Goal: Navigation & Orientation: Find specific page/section

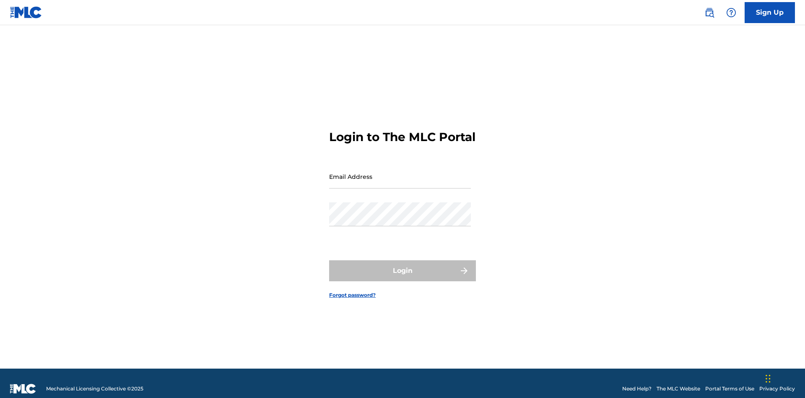
scroll to position [11, 0]
click at [400, 172] on input "Email Address" at bounding box center [400, 176] width 142 height 24
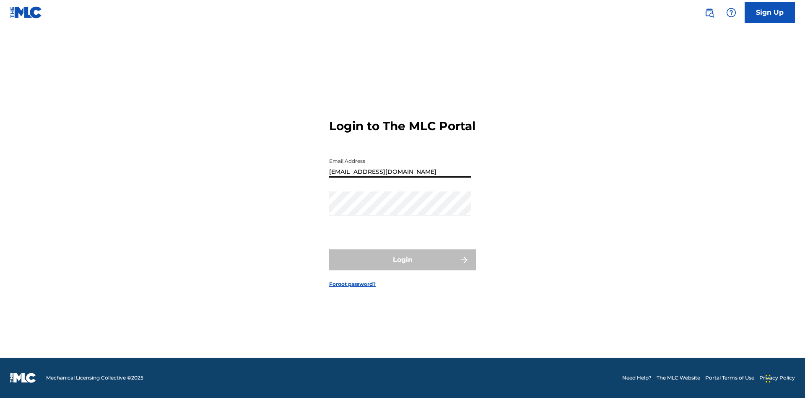
type input "[EMAIL_ADDRESS][DOMAIN_NAME]"
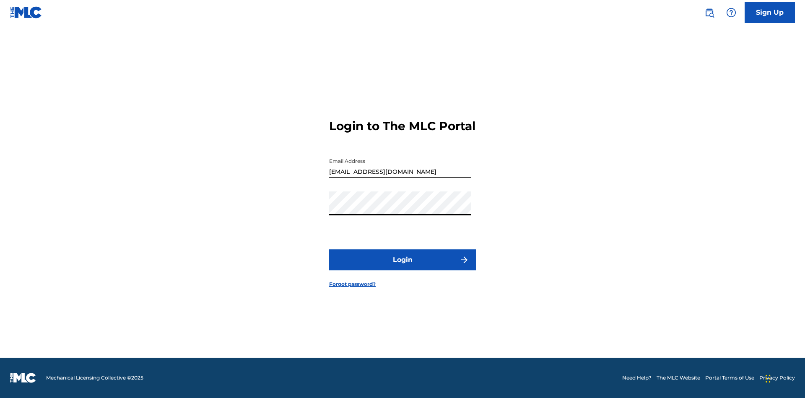
click at [403, 267] on button "Login" at bounding box center [402, 259] width 147 height 21
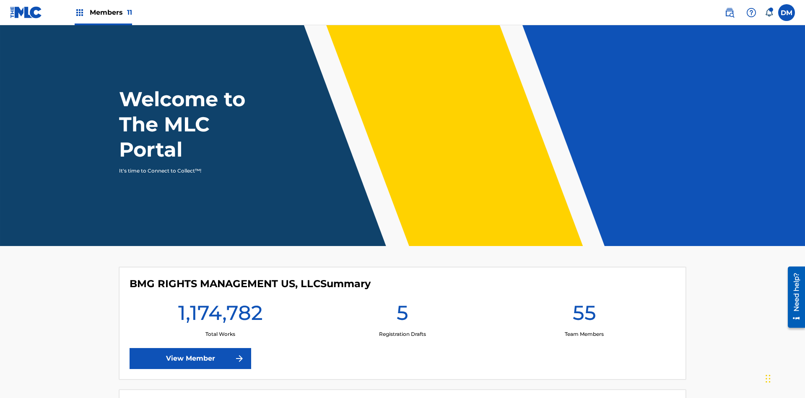
scroll to position [36, 0]
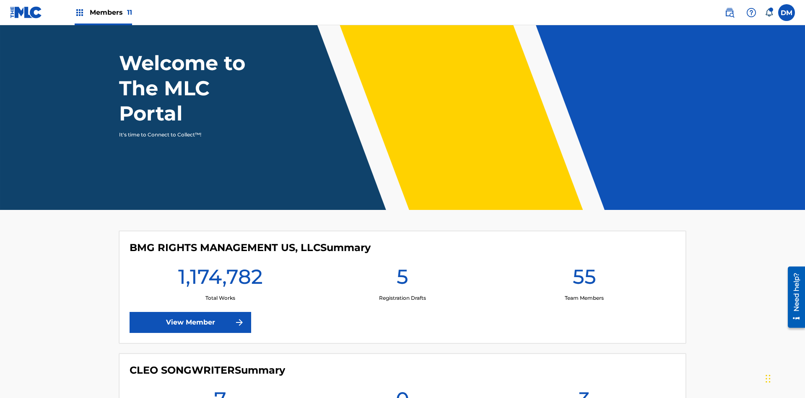
click at [103, 12] on span "Members 11" at bounding box center [111, 13] width 42 height 10
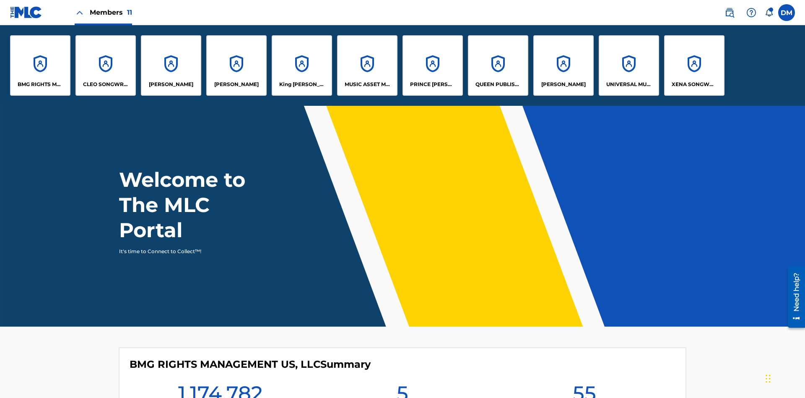
click at [302, 84] on p "King [PERSON_NAME]" at bounding box center [302, 85] width 46 height 8
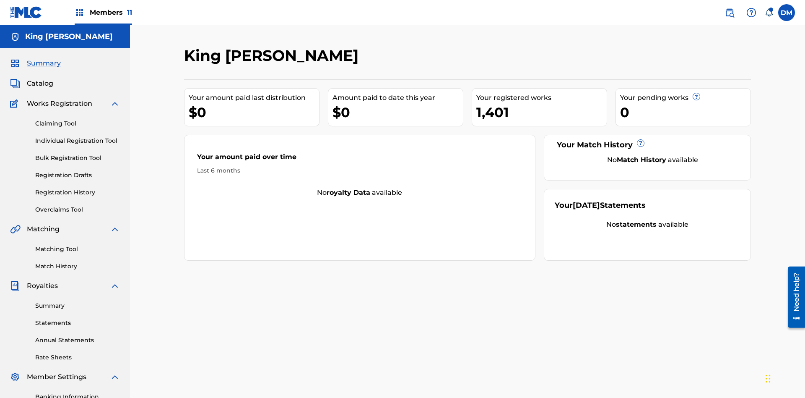
click at [40, 78] on span "Catalog" at bounding box center [40, 83] width 26 height 10
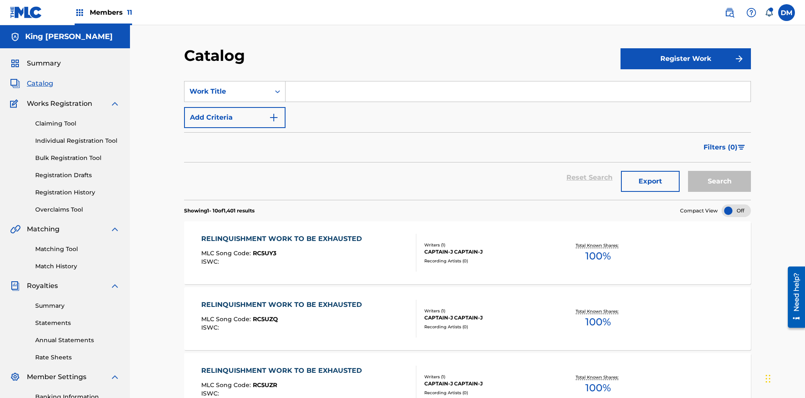
scroll to position [154, 0]
